Goal: Task Accomplishment & Management: Manage account settings

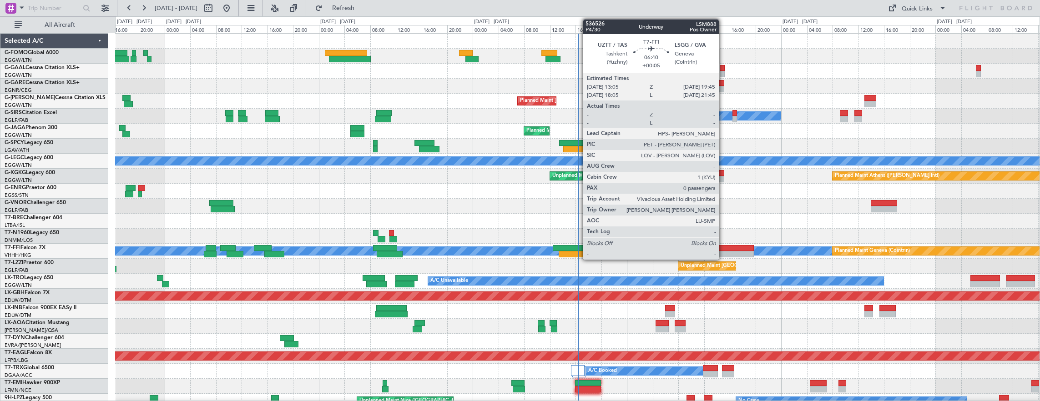
click at [711, 251] on div at bounding box center [732, 254] width 43 height 6
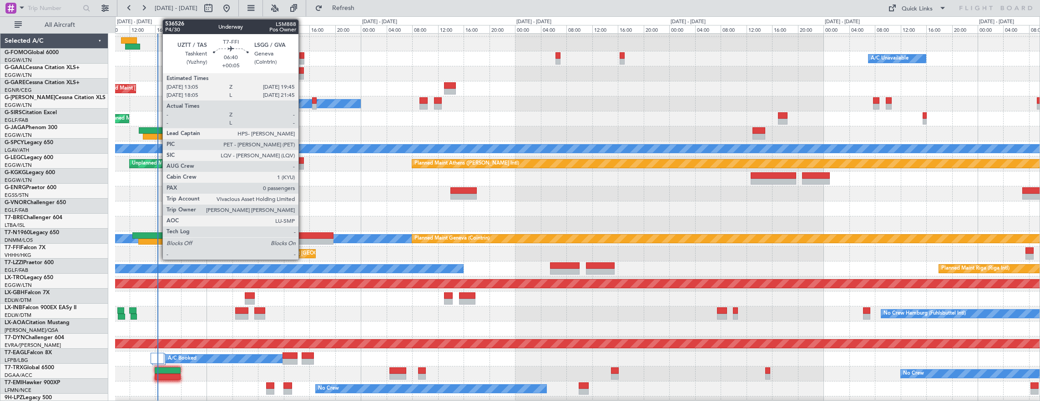
scroll to position [12, 0]
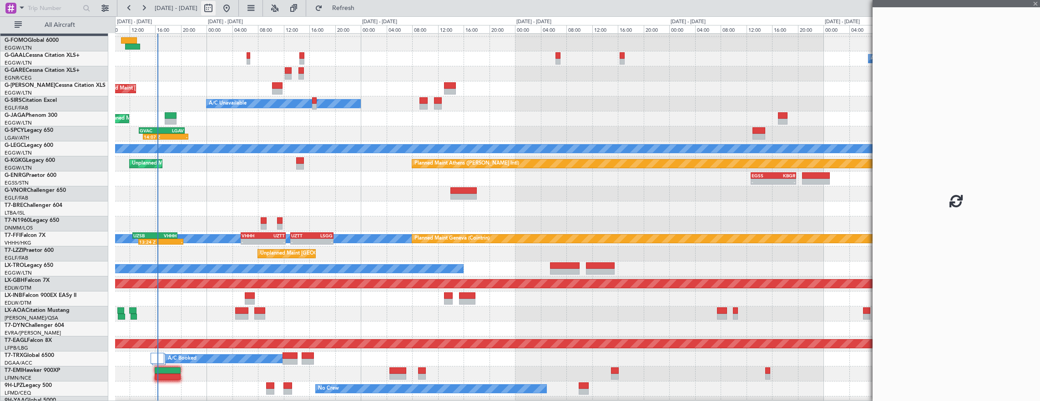
click at [216, 12] on button at bounding box center [208, 8] width 15 height 15
select select "10"
select select "2025"
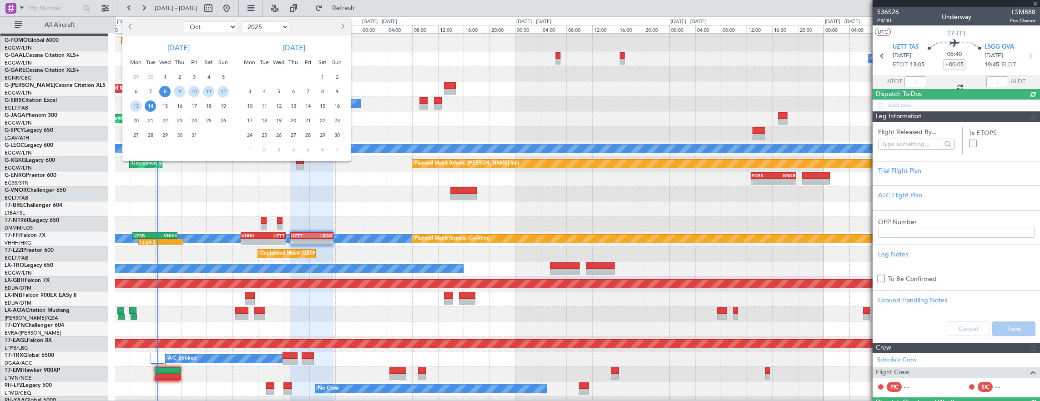
click at [163, 87] on span "8" at bounding box center [164, 91] width 11 height 11
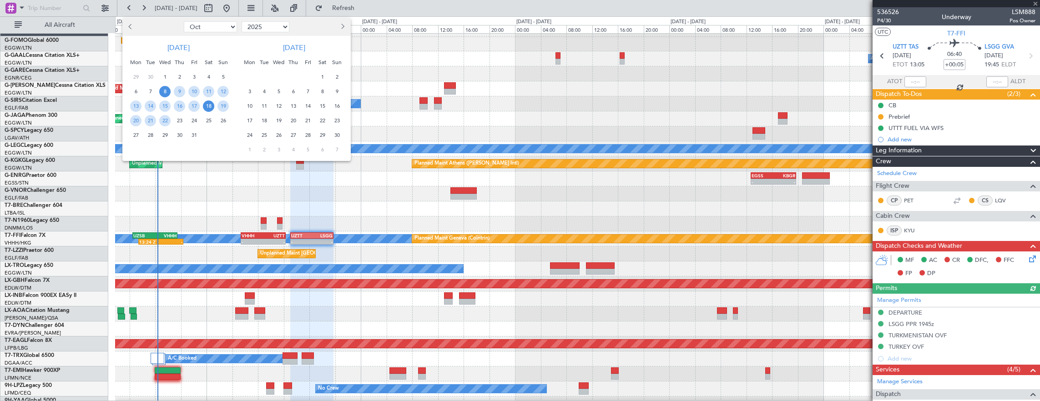
click at [206, 107] on span "18" at bounding box center [208, 106] width 11 height 11
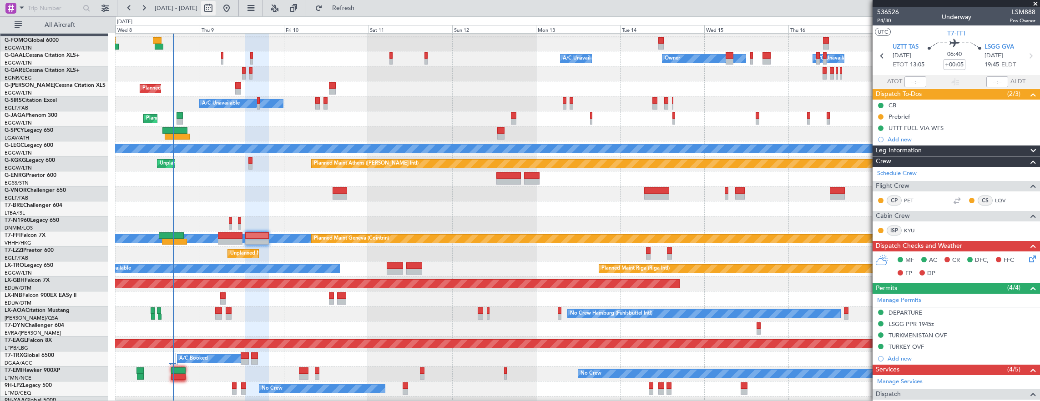
click at [216, 7] on button at bounding box center [208, 8] width 15 height 15
select select "10"
select select "2025"
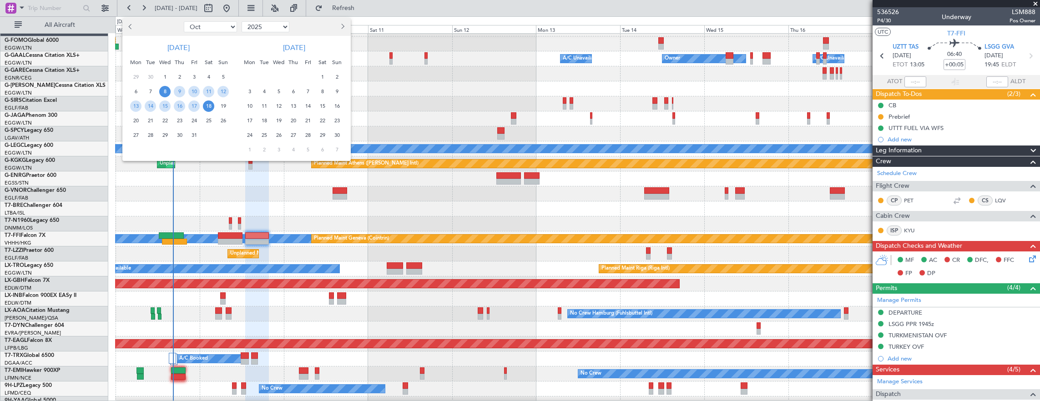
click at [164, 90] on span "8" at bounding box center [164, 91] width 11 height 11
click at [183, 106] on span "16" at bounding box center [179, 106] width 11 height 11
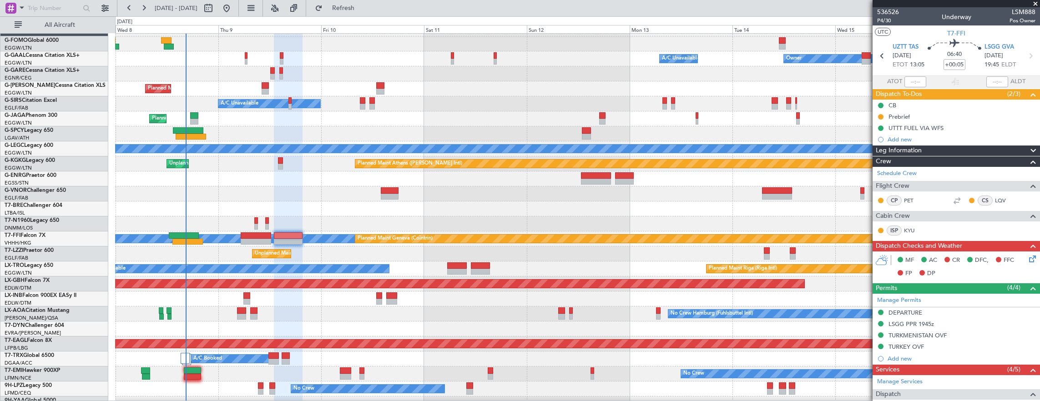
click at [246, 56] on div "Owner A/C Unavailable Owner A/C Unavailable Owner" at bounding box center [577, 58] width 925 height 15
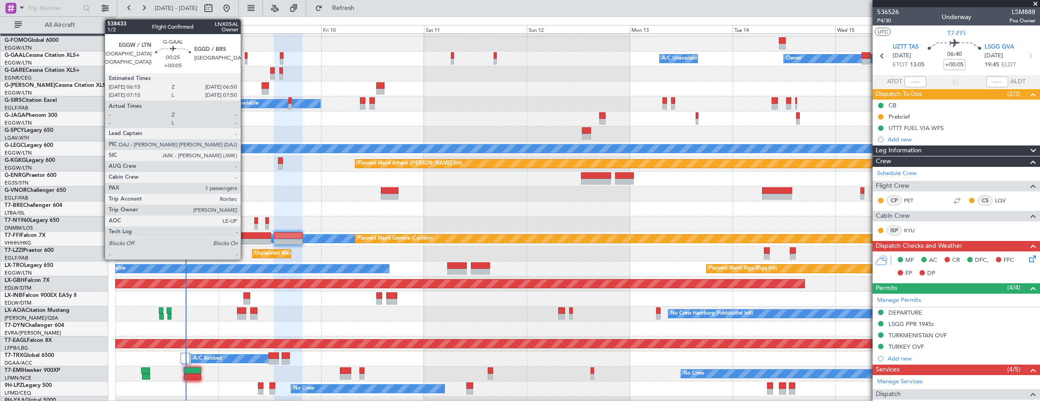
click at [245, 56] on div at bounding box center [246, 55] width 3 height 6
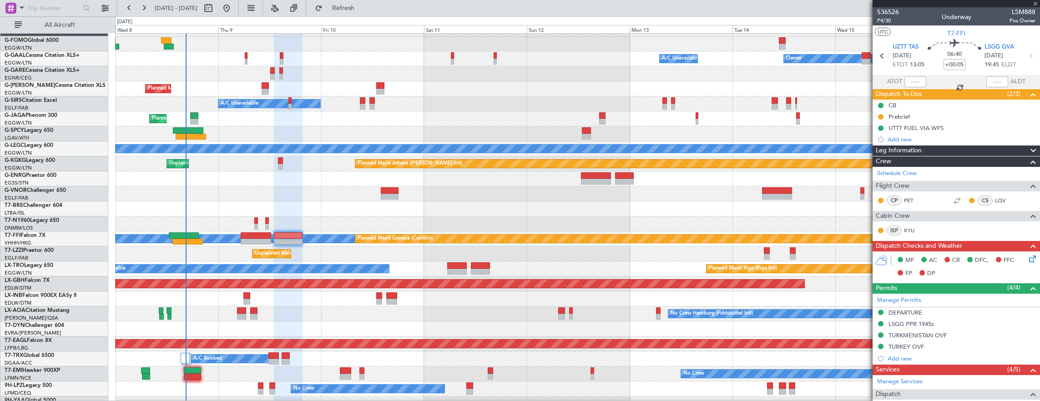
type input "1"
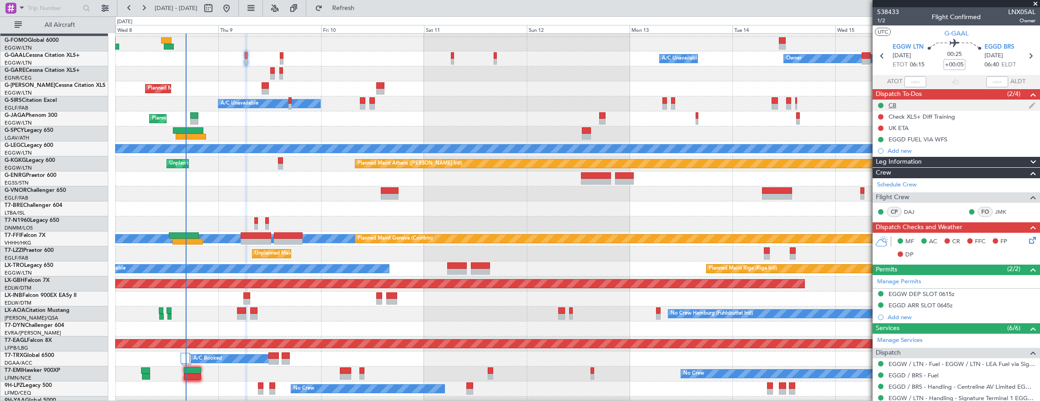
click at [933, 100] on div "CB" at bounding box center [956, 105] width 167 height 11
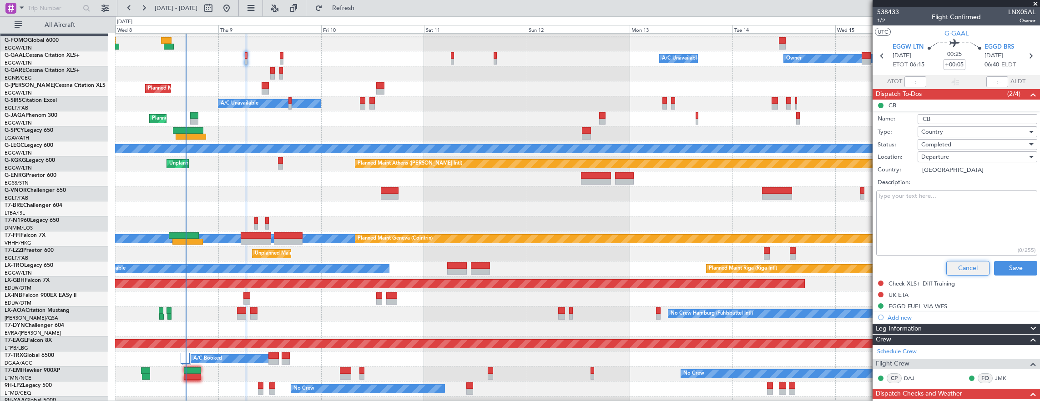
click at [961, 266] on button "Cancel" at bounding box center [968, 268] width 43 height 15
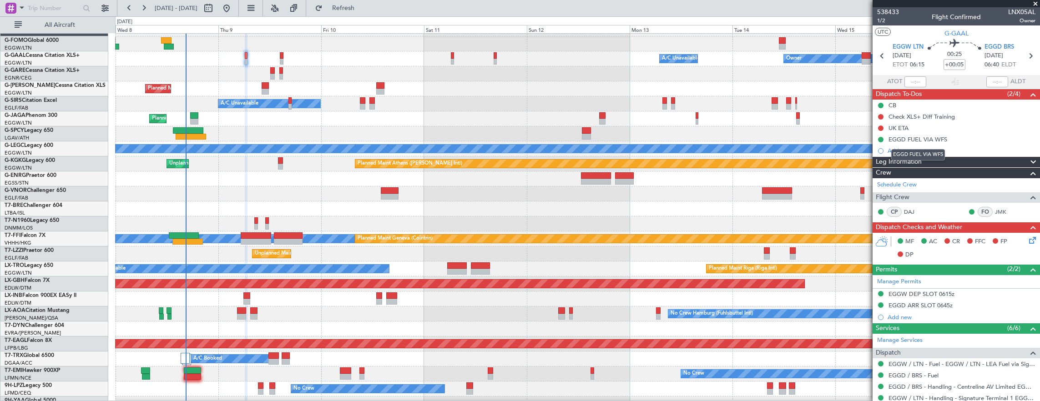
click at [917, 154] on mat-tooltip-component "EGGD FUEL VIA WFS" at bounding box center [918, 155] width 66 height 24
click at [914, 152] on div "Add new" at bounding box center [958, 151] width 140 height 8
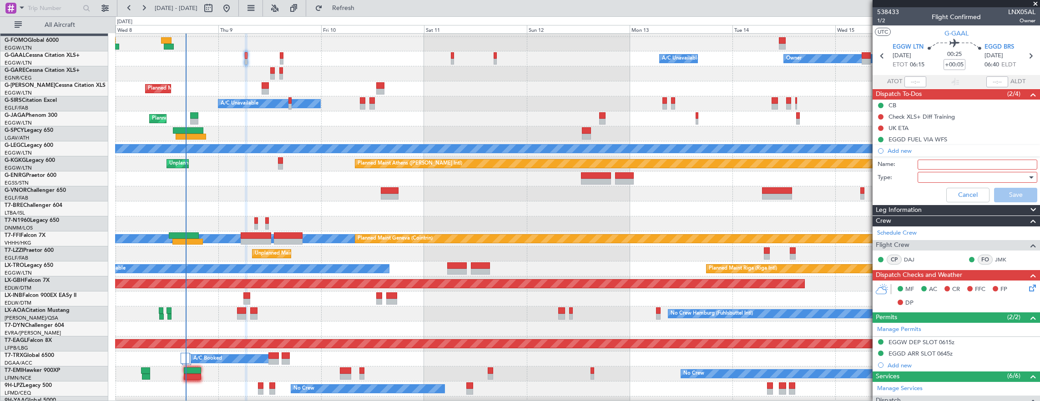
click at [929, 163] on input "Name:" at bounding box center [978, 165] width 120 height 10
type input "Prebrief"
click at [933, 177] on div at bounding box center [975, 178] width 106 height 14
click at [932, 195] on span "Generic" at bounding box center [973, 195] width 106 height 14
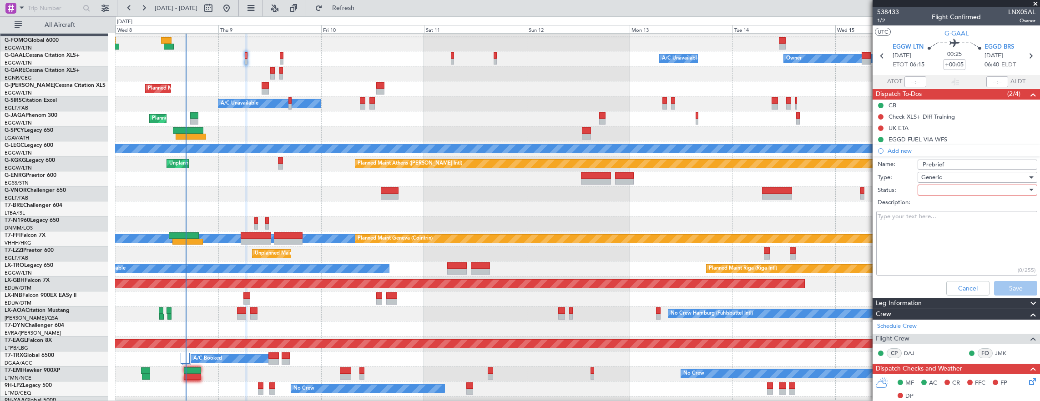
click at [933, 186] on div at bounding box center [975, 190] width 106 height 14
click at [945, 234] on span "Completed" at bounding box center [973, 235] width 106 height 14
click at [943, 242] on textarea "Description:" at bounding box center [957, 243] width 161 height 65
paste textarea "Leg 1: 6000 lbs Leg 2: 5000 lbs"
type textarea "Leg 1: 6000 lbs Leg 2: 5000 lbs"
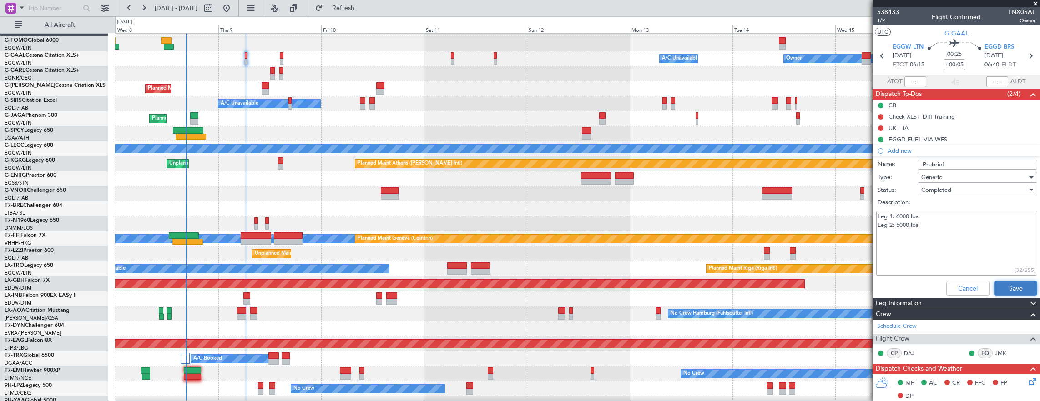
click at [1003, 289] on button "Save" at bounding box center [1015, 288] width 43 height 15
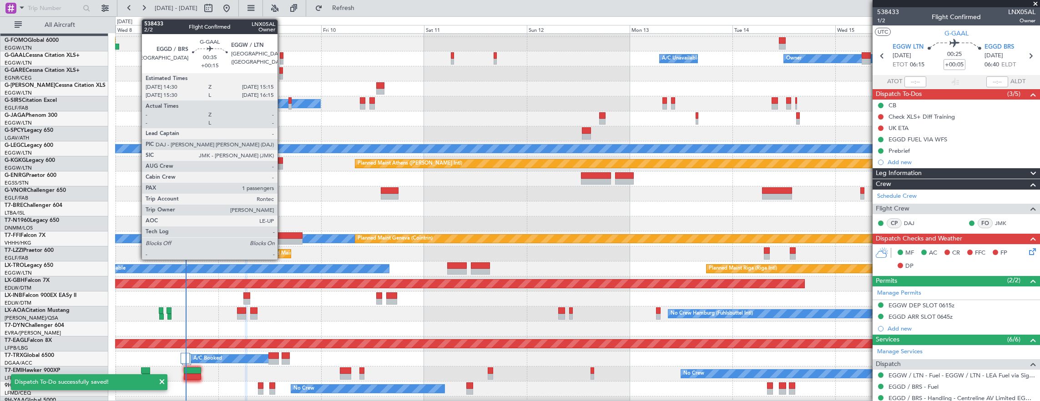
click at [282, 59] on div at bounding box center [282, 62] width 4 height 6
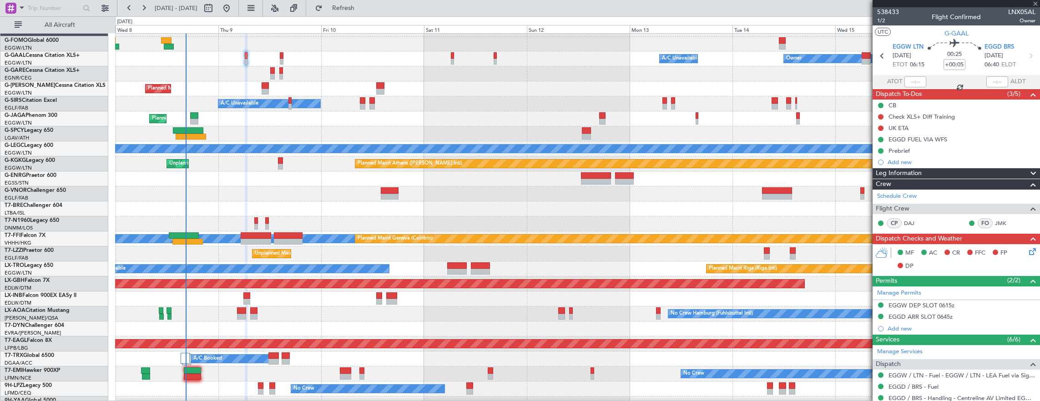
type input "+00:15"
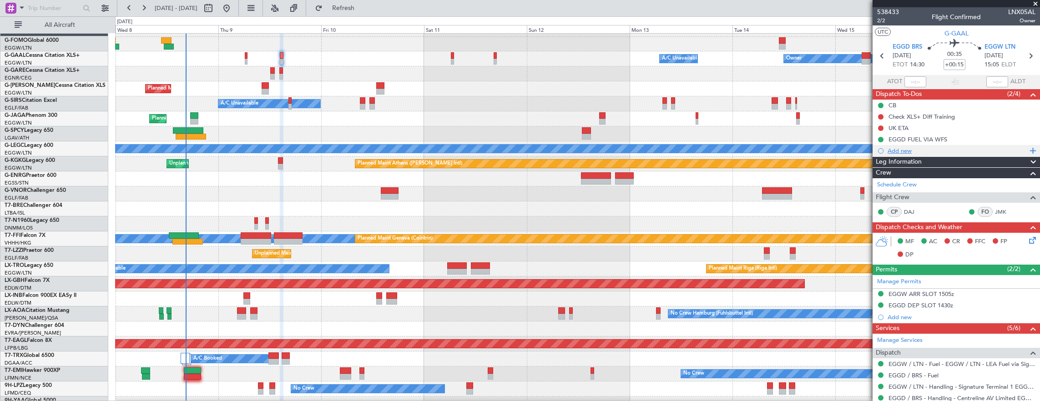
click at [900, 148] on div "Add new" at bounding box center [958, 151] width 140 height 8
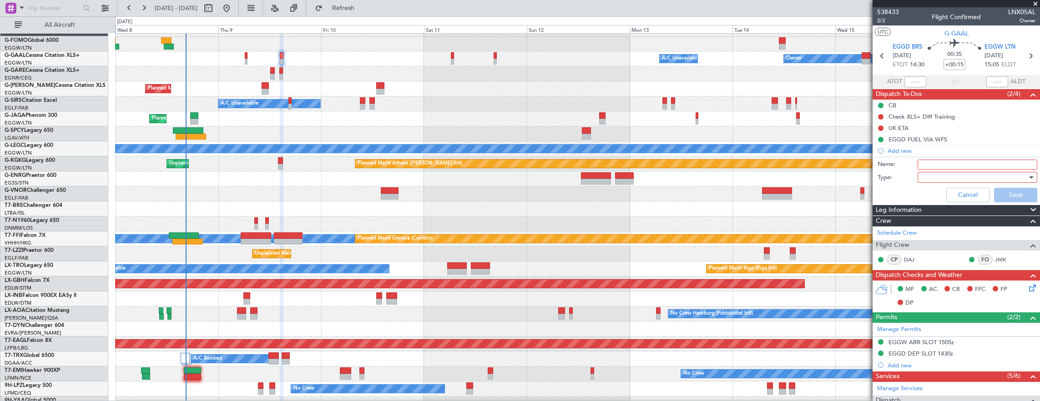
click at [928, 160] on input "Name:" at bounding box center [978, 165] width 120 height 10
type input "Prebrief"
click at [948, 178] on div at bounding box center [975, 178] width 106 height 14
click at [925, 193] on span "Generic" at bounding box center [973, 195] width 106 height 14
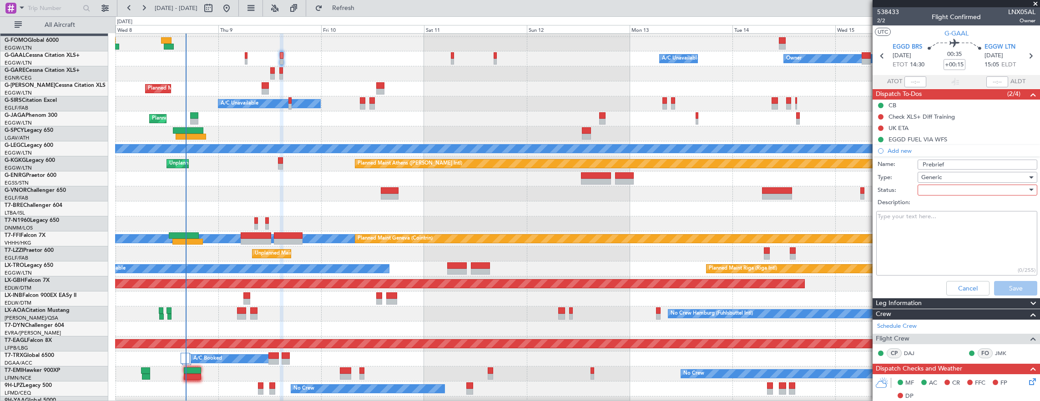
click at [928, 184] on div at bounding box center [975, 190] width 106 height 14
click at [937, 224] on span "In Progress" at bounding box center [973, 222] width 106 height 14
click at [934, 187] on span "In Progress" at bounding box center [937, 190] width 31 height 8
drag, startPoint x: 934, startPoint y: 228, endPoint x: 933, endPoint y: 233, distance: 4.8
click at [934, 228] on span "Completed" at bounding box center [973, 235] width 106 height 14
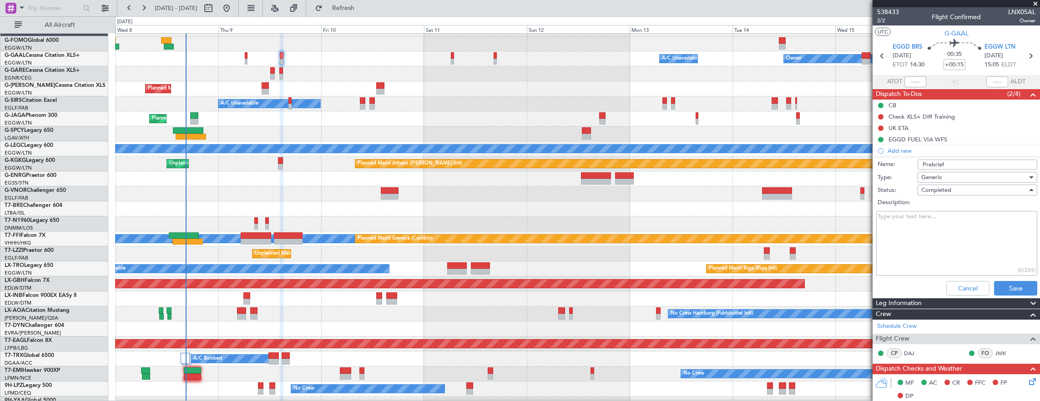
click at [930, 247] on textarea "Description:" at bounding box center [957, 243] width 161 height 65
click at [931, 219] on textarea "Description:" at bounding box center [957, 243] width 161 height 65
paste textarea "Leg 1: 6000 lbs Leg 2: 5000 lbs"
type textarea "Leg 1: 6000 lbs Leg 2: 5000 lbs"
click at [1005, 281] on button "Save" at bounding box center [1015, 288] width 43 height 15
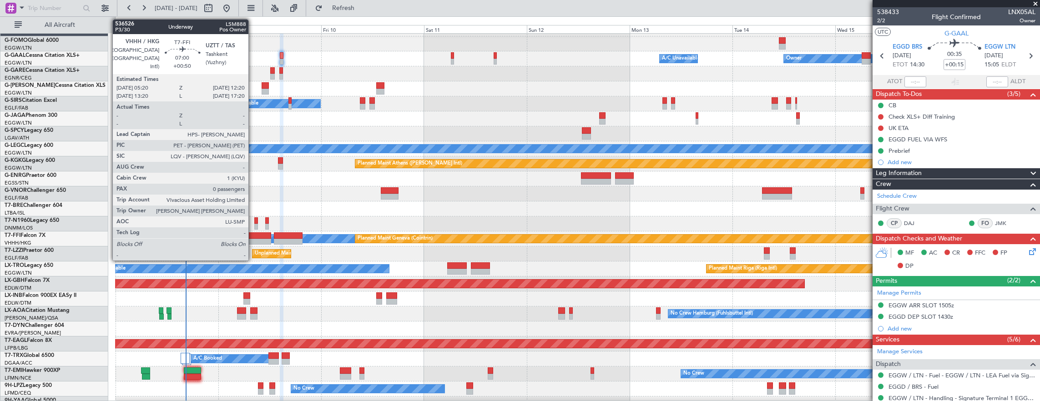
click at [253, 243] on div at bounding box center [256, 242] width 30 height 6
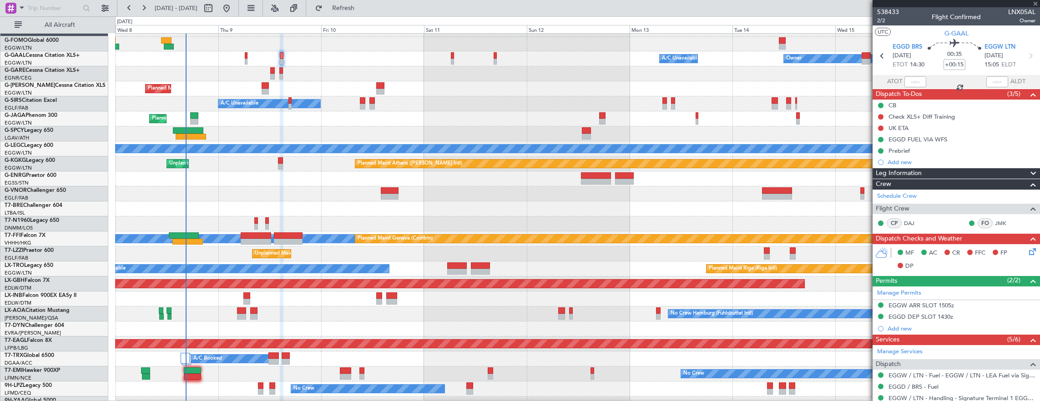
type input "+00:50"
type input "0"
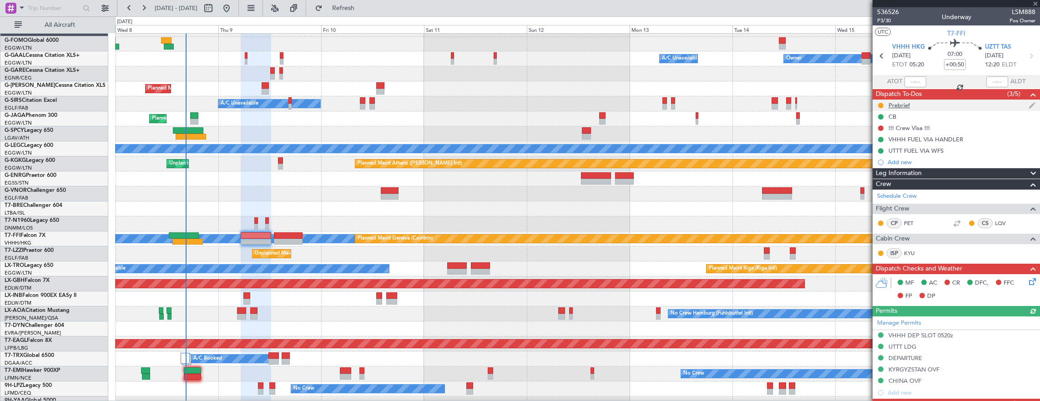
click at [935, 100] on div "Prebrief" at bounding box center [956, 105] width 167 height 11
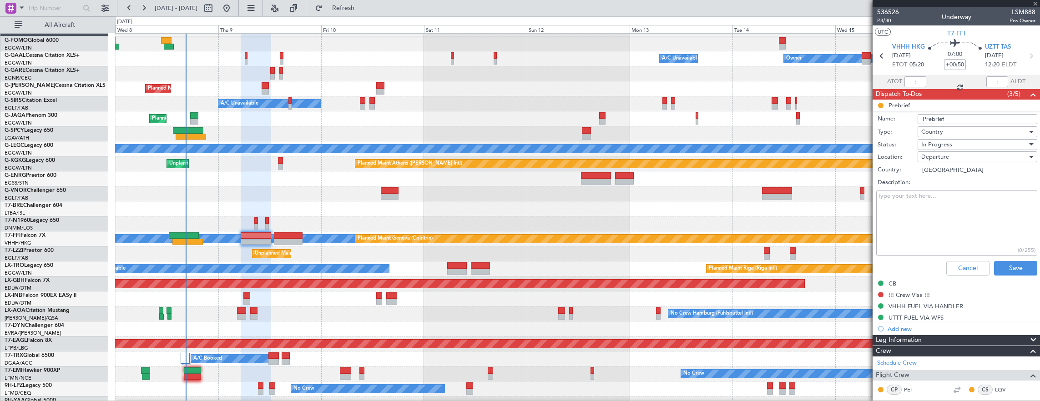
drag, startPoint x: 963, startPoint y: 184, endPoint x: 959, endPoint y: 215, distance: 31.3
click at [963, 184] on label "Description:" at bounding box center [961, 182] width 167 height 9
click at [963, 191] on textarea "Description:" at bounding box center [957, 223] width 161 height 65
click at [957, 228] on textarea "Description:" at bounding box center [957, 223] width 161 height 65
paste textarea "24000lb and 23000lb"
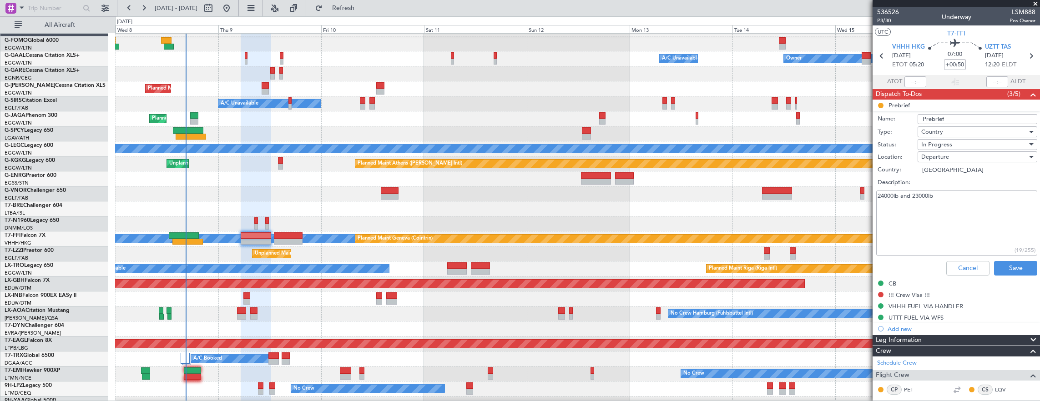
drag, startPoint x: 991, startPoint y: 208, endPoint x: 901, endPoint y: 209, distance: 90.6
click at [901, 209] on textarea "24000lb and 23000lb" at bounding box center [957, 223] width 161 height 65
type textarea "24000lb and 23000lb"
drag, startPoint x: 1018, startPoint y: 270, endPoint x: 1015, endPoint y: 265, distance: 5.5
click at [1017, 269] on button "Save" at bounding box center [1015, 268] width 43 height 15
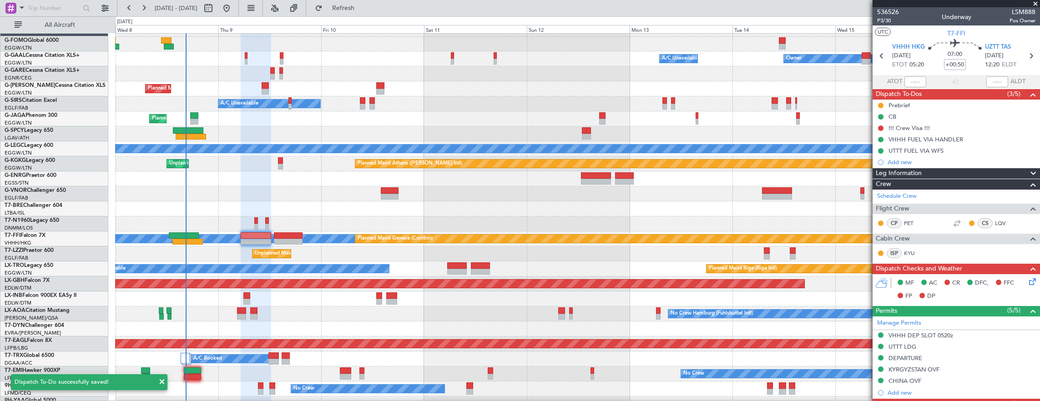
click at [982, 208] on div "Flight Crew" at bounding box center [956, 209] width 167 height 10
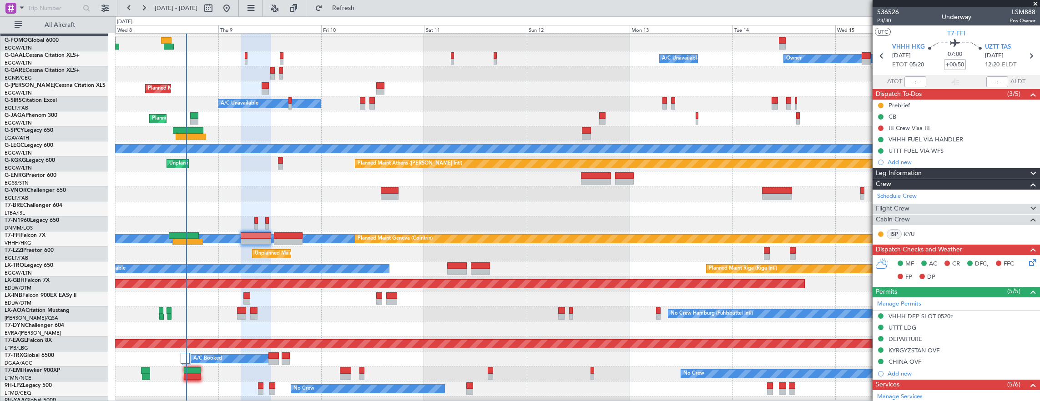
drag, startPoint x: 982, startPoint y: 208, endPoint x: 931, endPoint y: 171, distance: 62.6
click at [931, 190] on div "Schedule Crew Flight Crew CP PET CS LQV Cabin Crew ISP KYU" at bounding box center [956, 217] width 167 height 55
click at [934, 103] on div "Prebrief" at bounding box center [956, 105] width 167 height 11
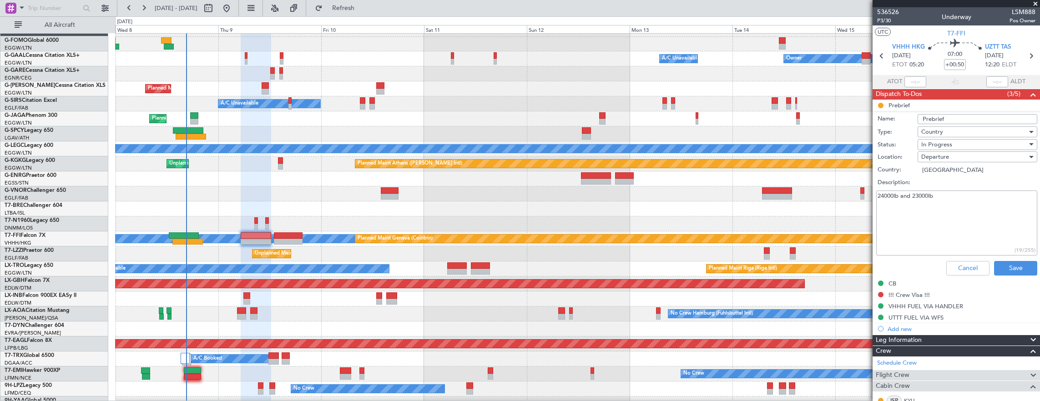
drag, startPoint x: 1018, startPoint y: 211, endPoint x: 901, endPoint y: 205, distance: 116.7
click at [901, 205] on textarea "24000lb and 23000lb" at bounding box center [957, 223] width 161 height 65
type textarea "24000lbs"
click at [976, 141] on div "In Progress" at bounding box center [975, 145] width 106 height 14
click at [950, 182] on span "In Progress" at bounding box center [973, 176] width 106 height 14
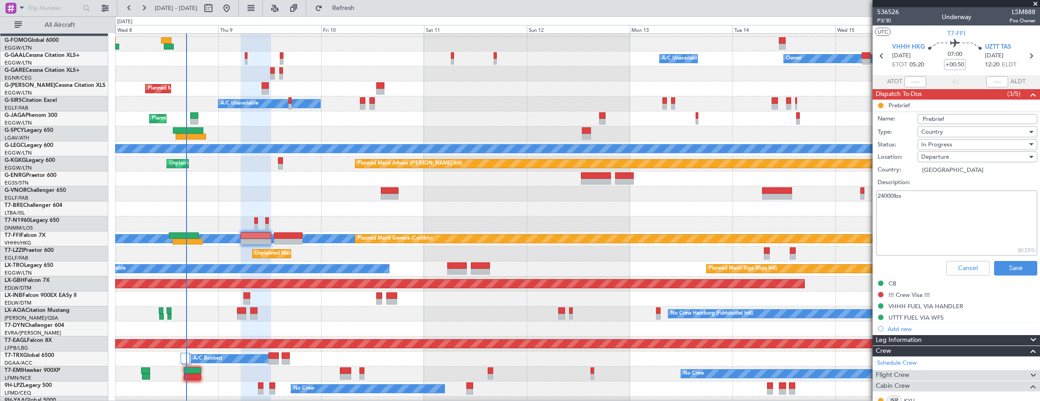
click at [959, 144] on div "In Progress" at bounding box center [975, 145] width 106 height 14
click at [953, 187] on span "Completed" at bounding box center [973, 190] width 106 height 14
click at [1005, 259] on div "Cancel Save" at bounding box center [954, 269] width 172 height 22
click at [1009, 267] on button "Save" at bounding box center [1015, 268] width 43 height 15
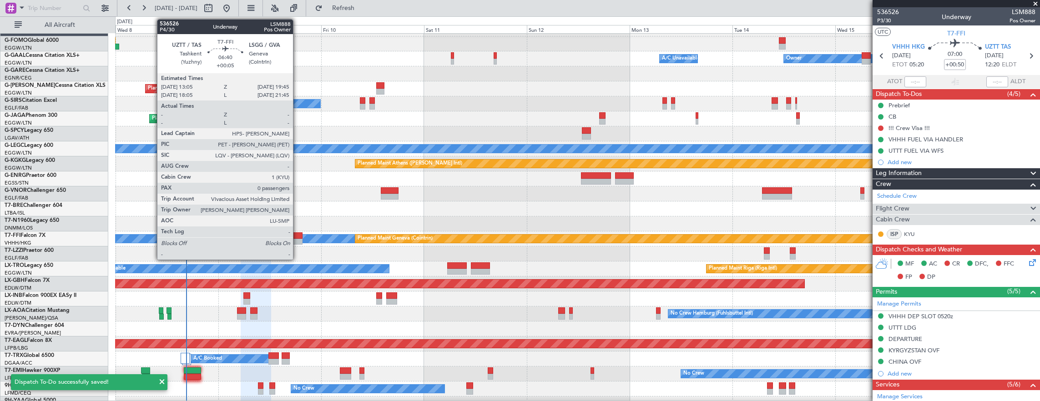
click at [298, 241] on div at bounding box center [288, 242] width 29 height 6
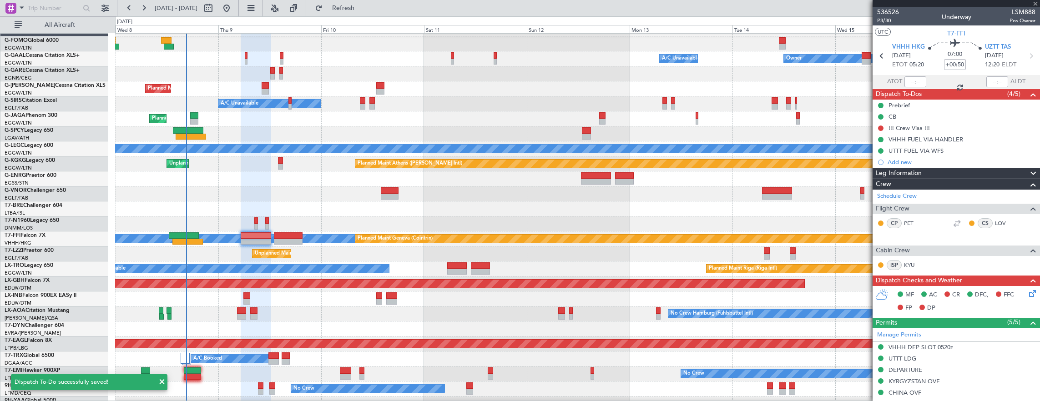
type input "+00:05"
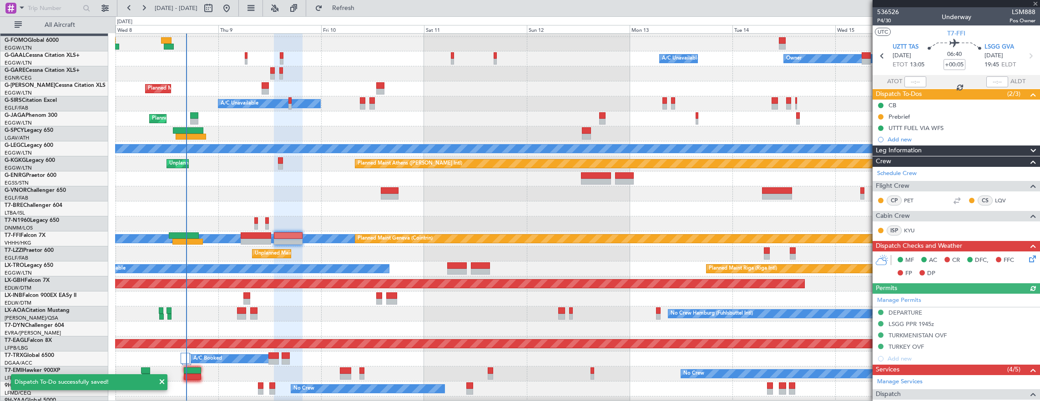
click at [948, 115] on div "Prebrief" at bounding box center [956, 116] width 167 height 11
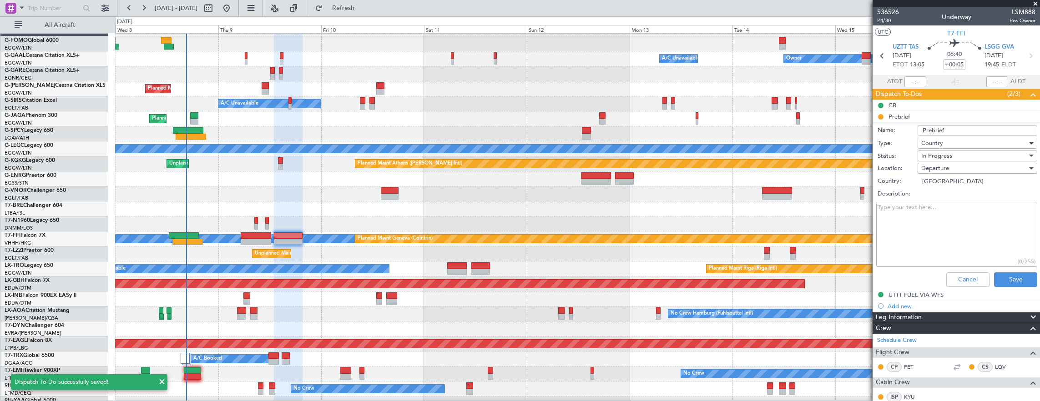
click at [937, 206] on textarea "Description:" at bounding box center [957, 234] width 161 height 65
paste textarea "and 23000lb"
drag, startPoint x: 942, startPoint y: 211, endPoint x: 663, endPoint y: 209, distance: 279.4
click at [664, 209] on fb-app "[DATE] - [DATE] Refresh Quick Links All Aircraft Owner A/C Unavailable Owner A/…" at bounding box center [520, 204] width 1040 height 395
click at [892, 210] on textarea "and 23000lb" at bounding box center [957, 234] width 161 height 65
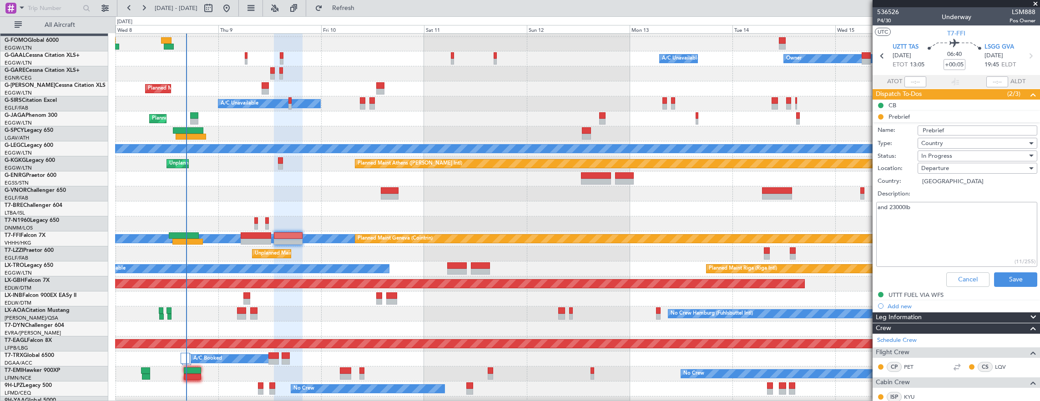
click at [889, 209] on textarea "and 23000lb" at bounding box center [957, 234] width 161 height 65
type textarea "23000lb"
click at [958, 156] on div "In Progress" at bounding box center [975, 156] width 106 height 14
click at [947, 197] on span "Completed" at bounding box center [973, 201] width 106 height 14
drag, startPoint x: 993, startPoint y: 276, endPoint x: 964, endPoint y: 254, distance: 36.1
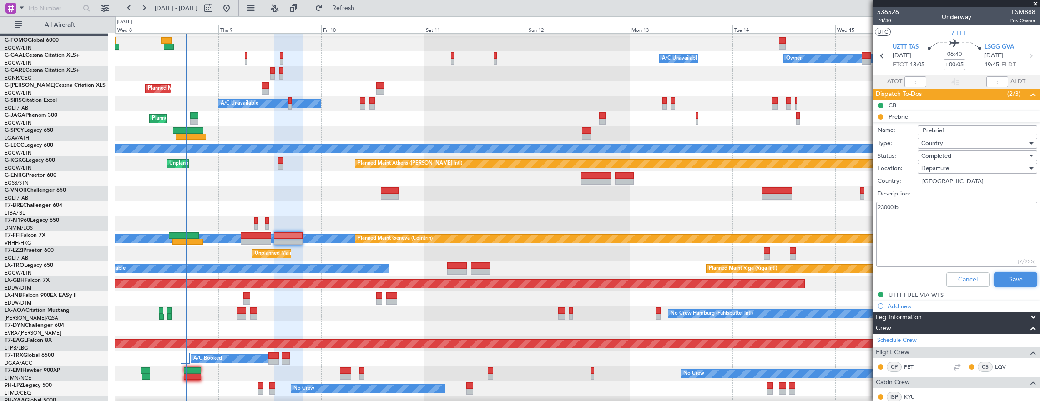
click at [994, 276] on button "Save" at bounding box center [1015, 280] width 43 height 15
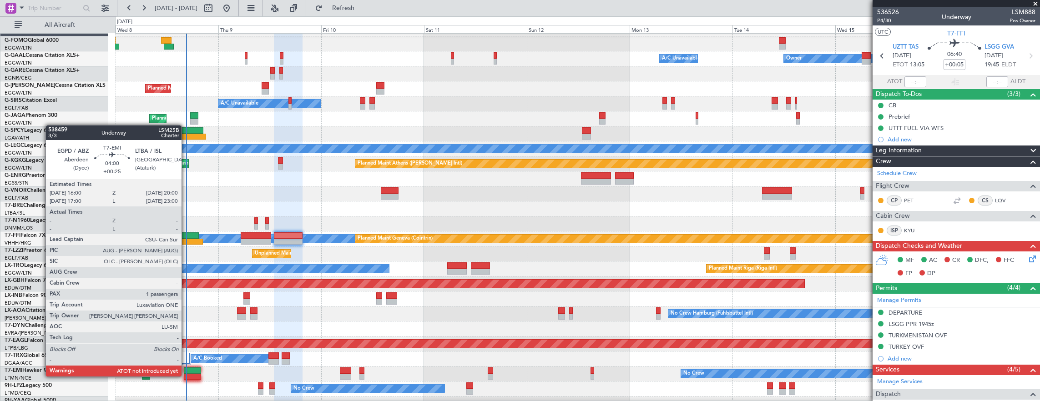
click at [186, 375] on div at bounding box center [192, 377] width 17 height 6
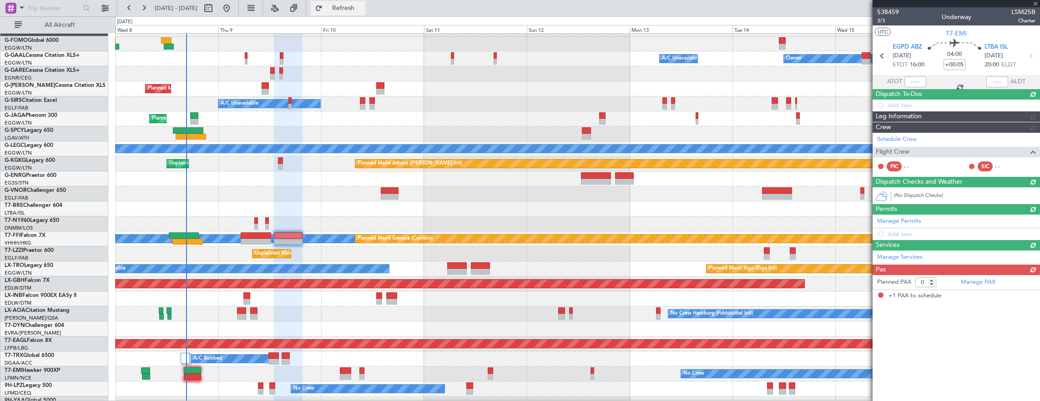
type input "+00:25"
type input "1"
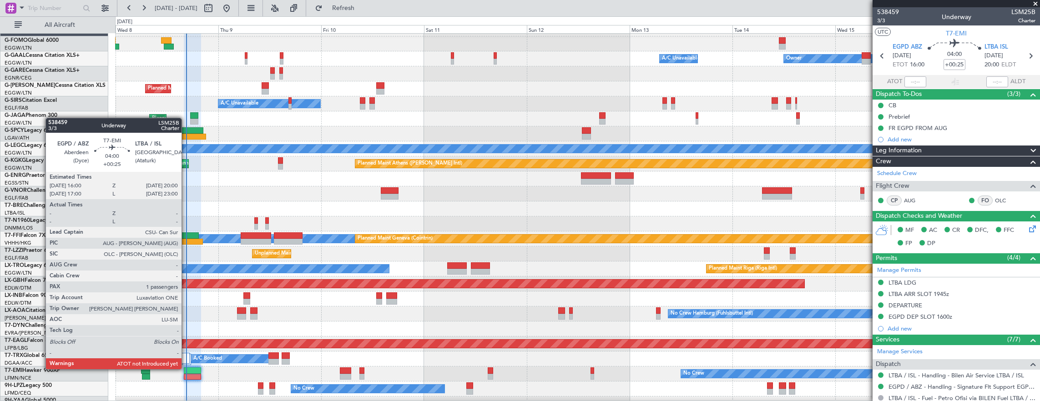
click at [186, 369] on div at bounding box center [192, 371] width 17 height 6
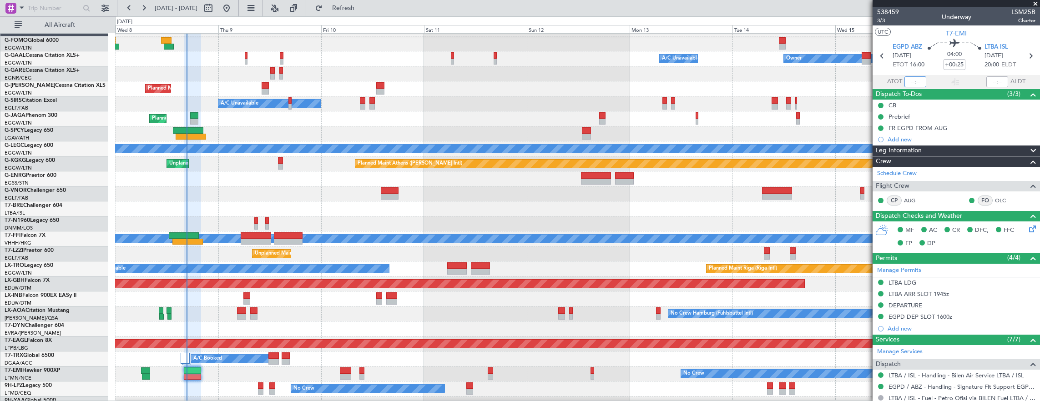
click at [911, 82] on input "text" at bounding box center [916, 81] width 22 height 11
type input "16:30"
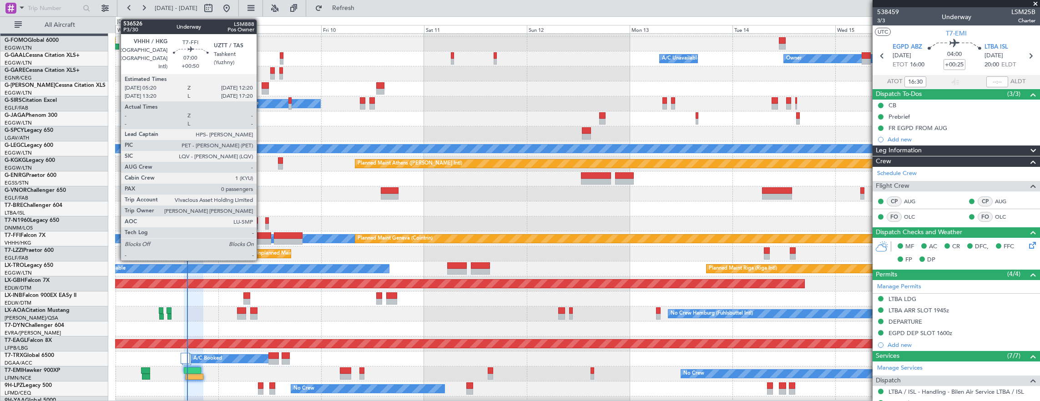
click at [261, 238] on div at bounding box center [256, 236] width 30 height 6
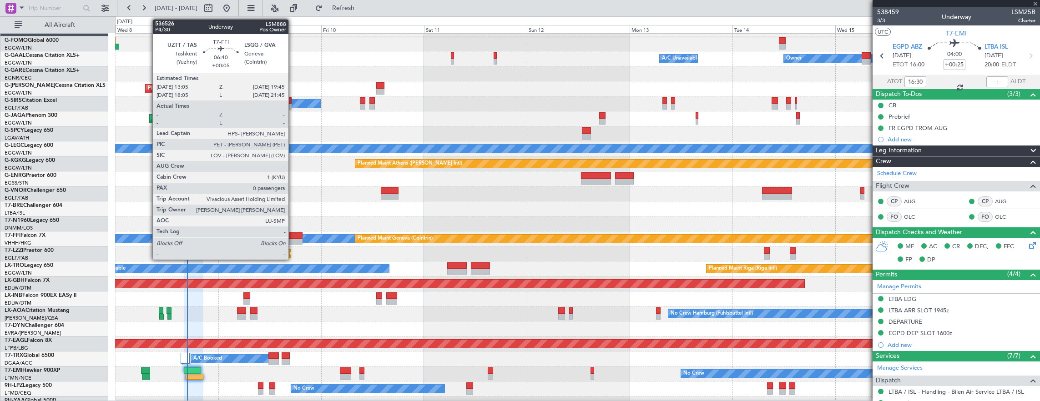
click at [293, 234] on div at bounding box center [288, 236] width 29 height 6
type input "+00:50"
type input "0"
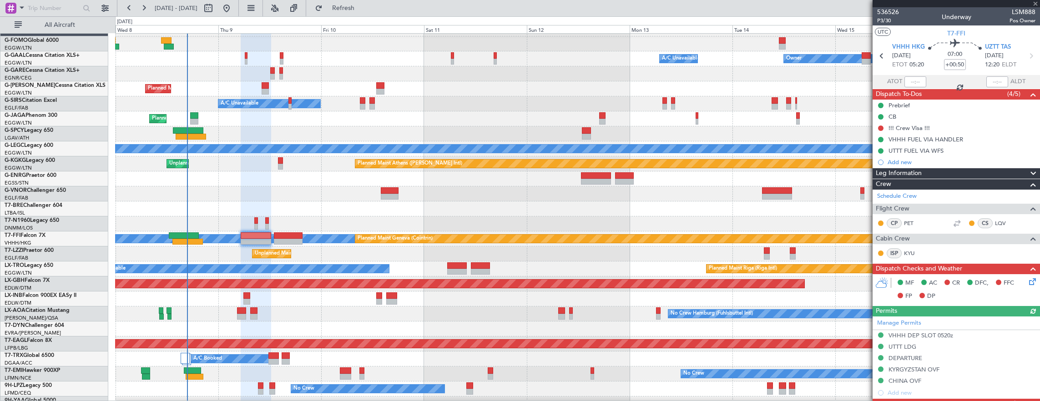
type input "+00:05"
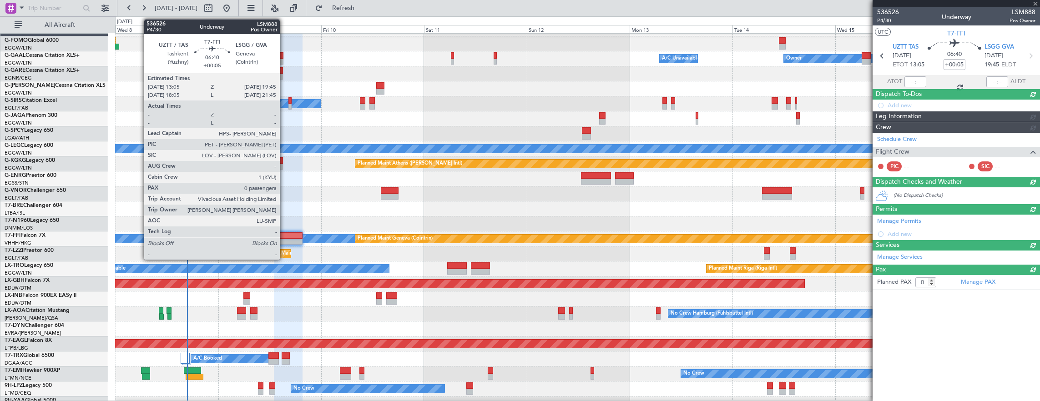
click at [284, 235] on div at bounding box center [288, 236] width 29 height 6
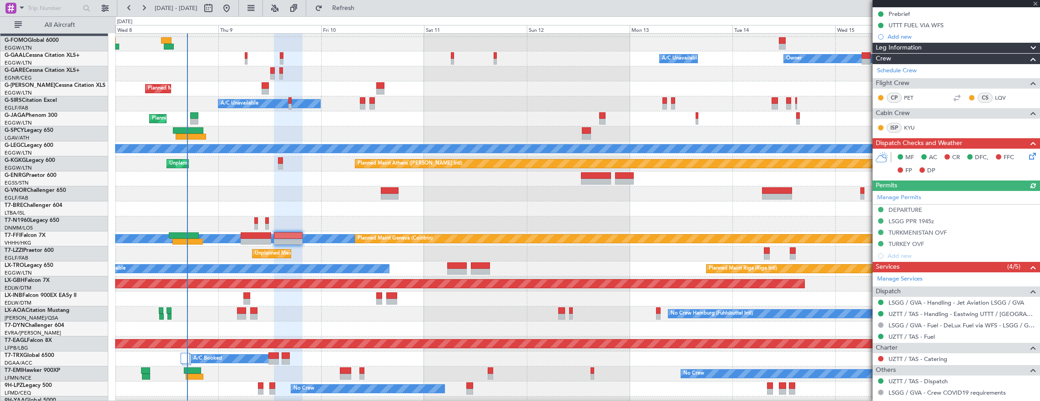
scroll to position [135, 0]
